Goal: Navigation & Orientation: Find specific page/section

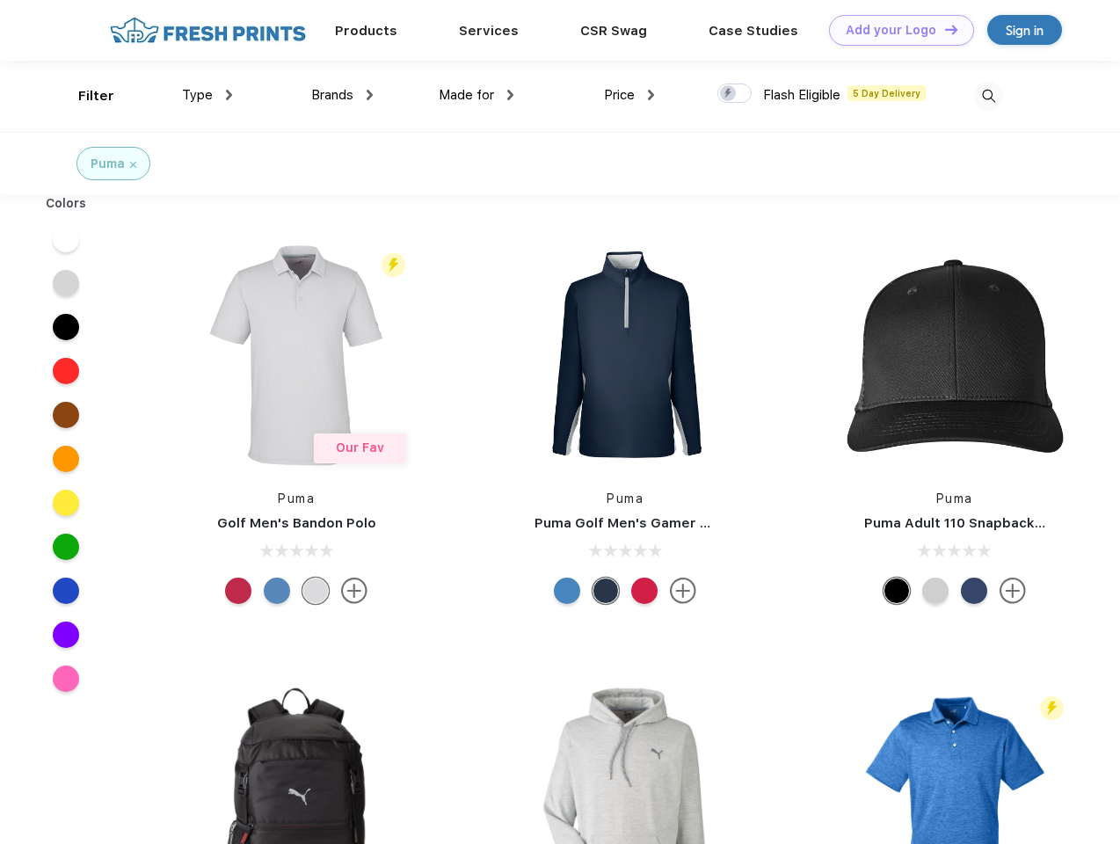
click at [895, 30] on link "Add your Logo Design Tool" at bounding box center [901, 30] width 145 height 31
click at [0, 0] on div "Design Tool" at bounding box center [0, 0] width 0 height 0
click at [944, 29] on link "Add your Logo Design Tool" at bounding box center [901, 30] width 145 height 31
click at [84, 96] on div "Filter" at bounding box center [96, 96] width 36 height 20
click at [208, 95] on span "Type" at bounding box center [197, 95] width 31 height 16
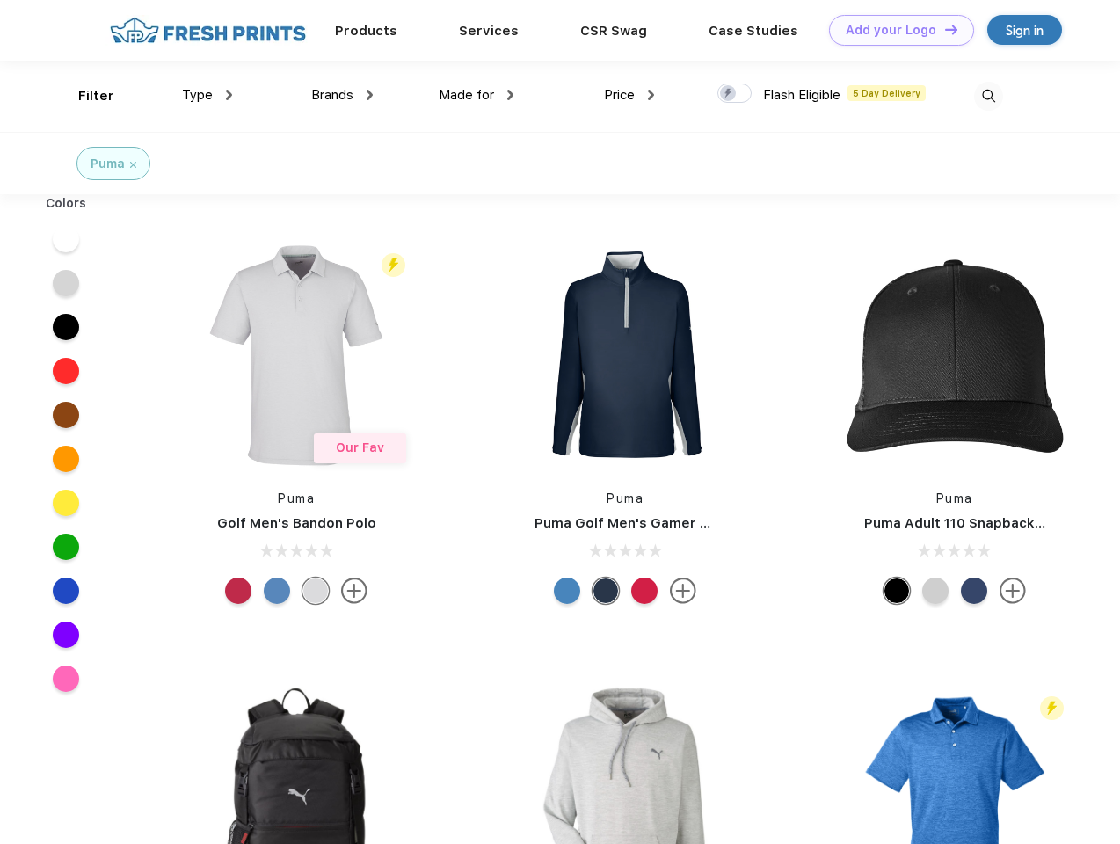
click at [342, 95] on span "Brands" at bounding box center [332, 95] width 42 height 16
click at [477, 95] on span "Made for" at bounding box center [466, 95] width 55 height 16
click at [630, 95] on span "Price" at bounding box center [619, 95] width 31 height 16
click at [735, 94] on div at bounding box center [735, 93] width 34 height 19
click at [729, 94] on input "checkbox" at bounding box center [723, 88] width 11 height 11
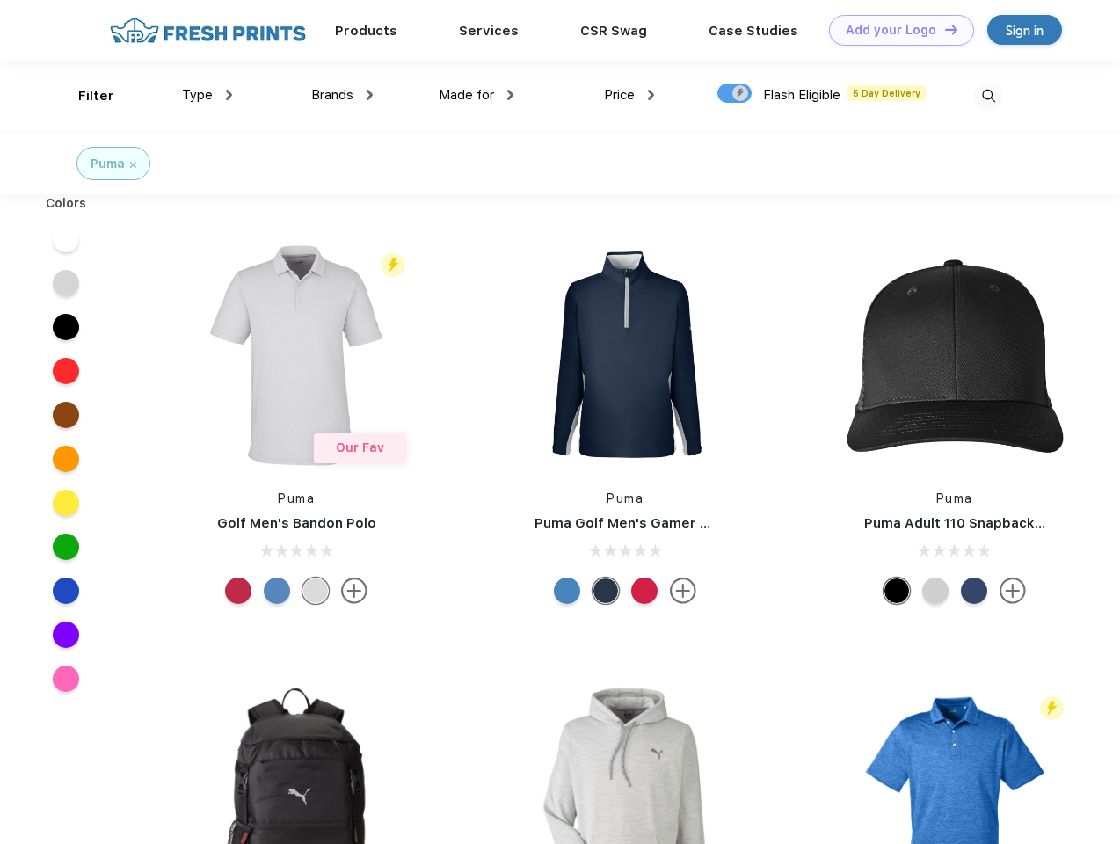
click at [988, 96] on img at bounding box center [988, 96] width 29 height 29
